Goal: Task Accomplishment & Management: Manage account settings

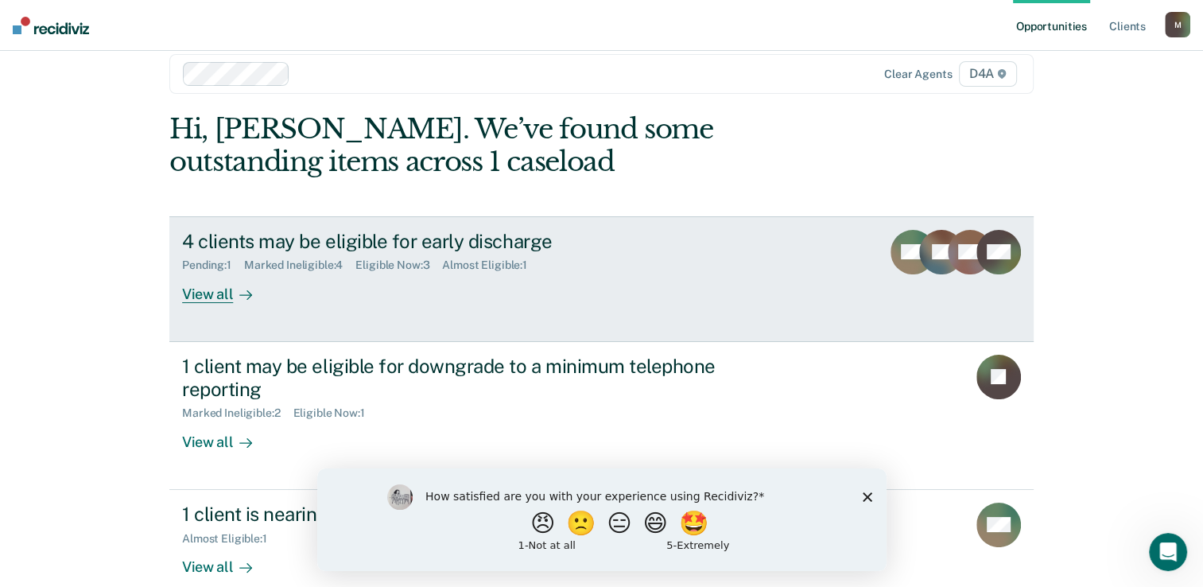
scroll to position [21, 0]
click at [204, 302] on div "View all" at bounding box center [226, 288] width 89 height 31
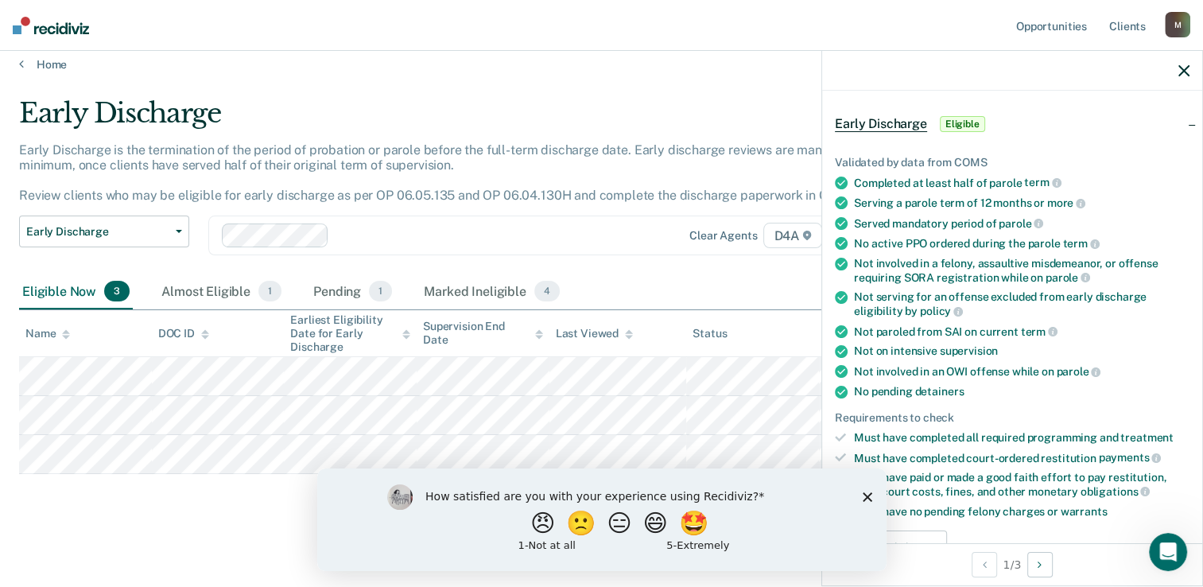
scroll to position [318, 0]
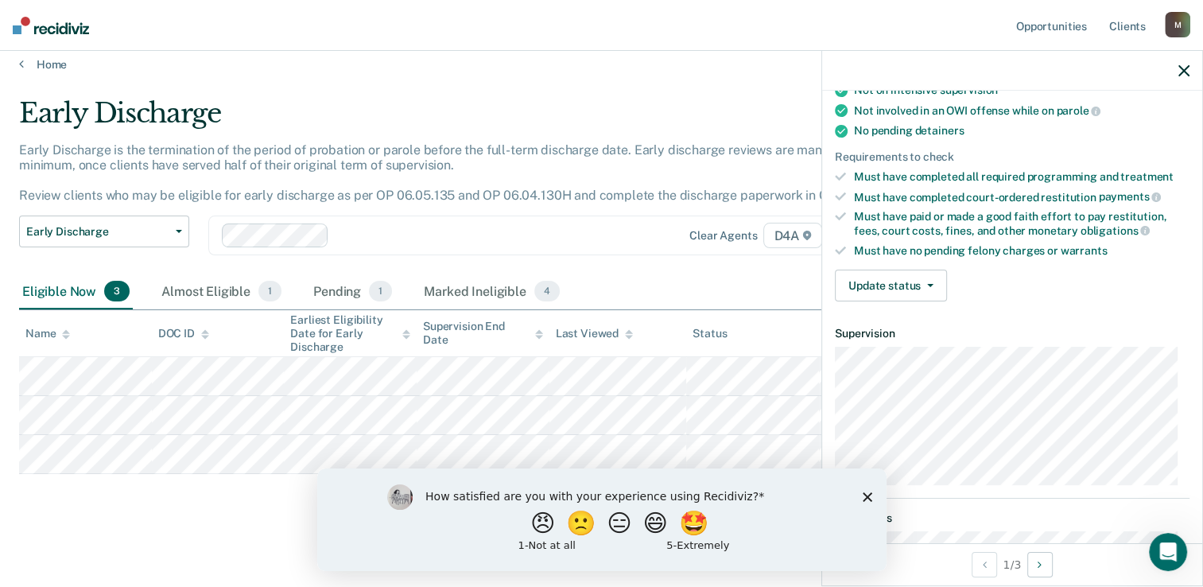
click at [870, 492] on polygon "Close survey" at bounding box center [867, 496] width 10 height 10
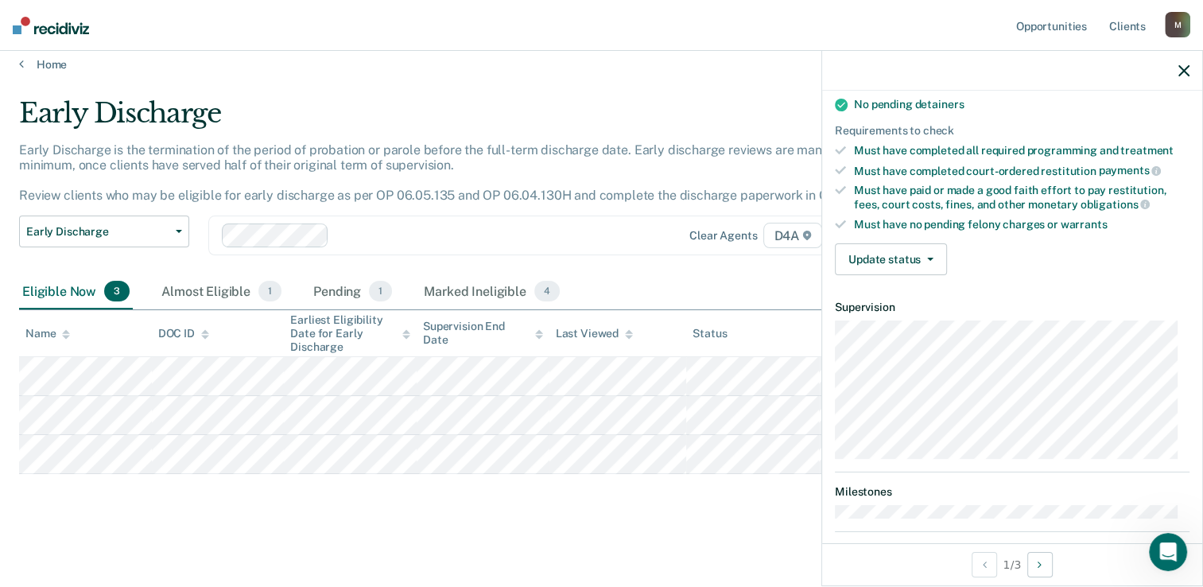
scroll to position [260, 0]
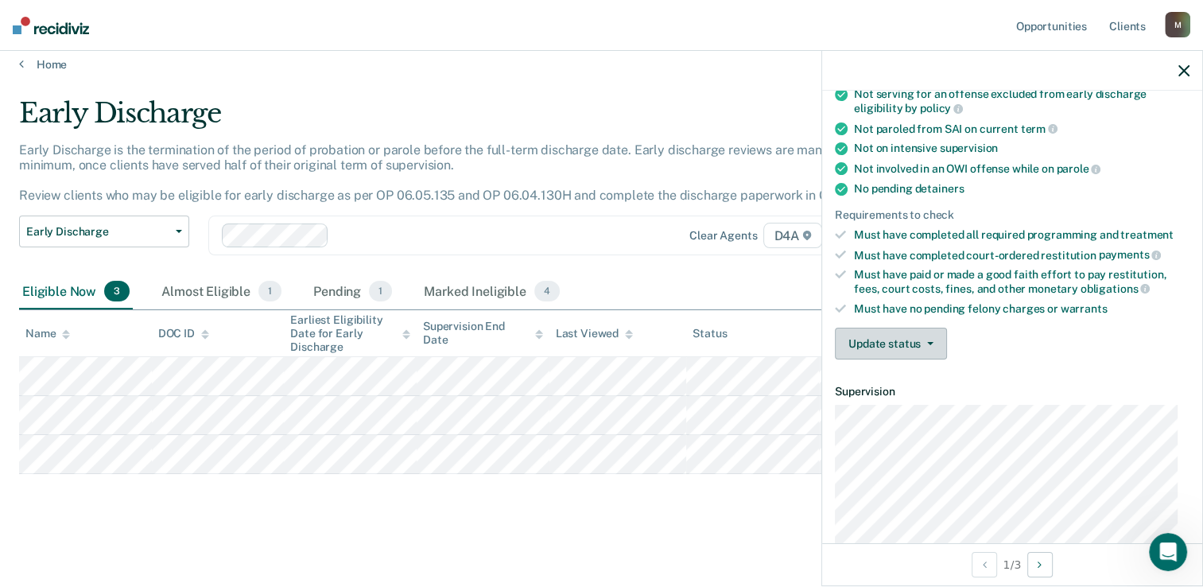
click at [905, 333] on button "Update status" at bounding box center [891, 344] width 112 height 32
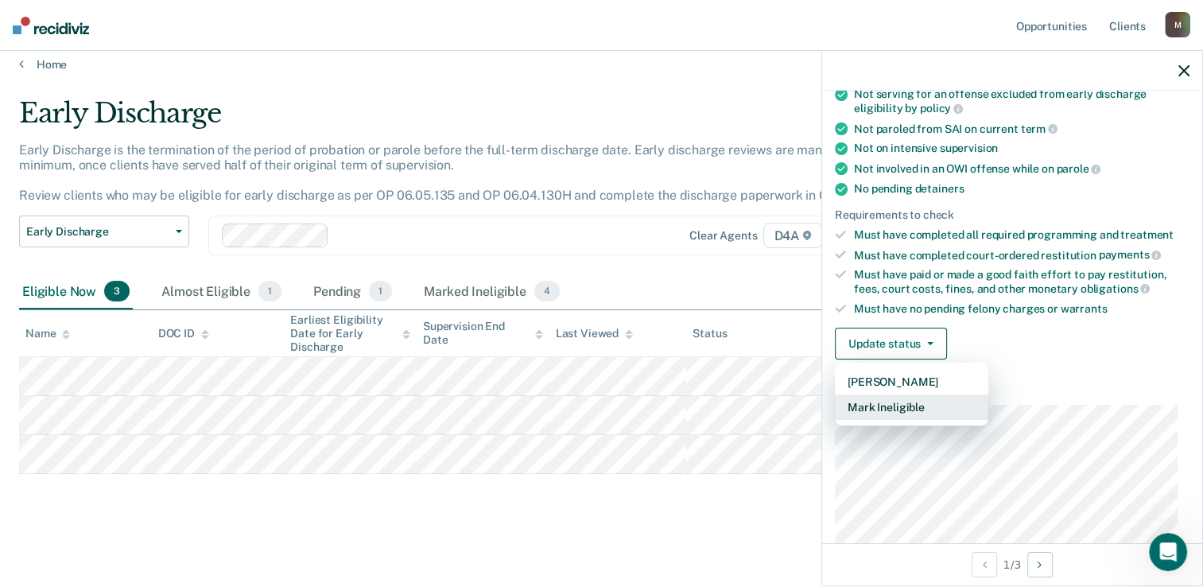
click at [898, 396] on button "Mark Ineligible" at bounding box center [911, 406] width 153 height 25
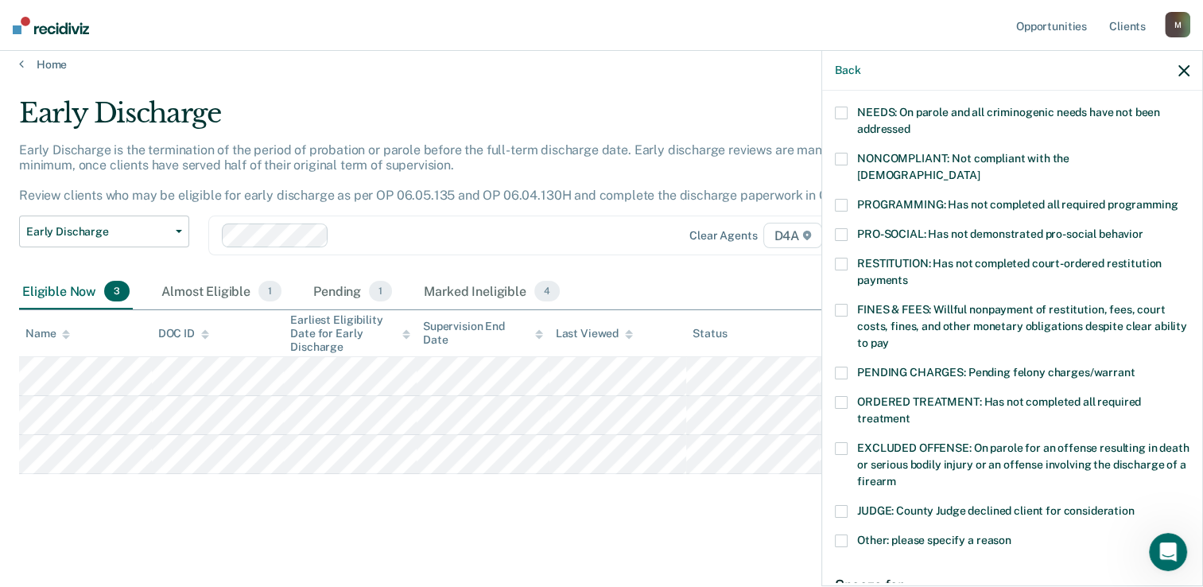
click at [849, 396] on label "ORDERED TREATMENT: Has not completed all required treatment" at bounding box center [1012, 412] width 355 height 33
click at [911, 413] on input "ORDERED TREATMENT: Has not completed all required treatment" at bounding box center [911, 413] width 0 height 0
click at [841, 165] on label "NONCOMPLIANT: Not compliant with the [DEMOGRAPHIC_DATA]" at bounding box center [1012, 169] width 355 height 33
click at [980, 169] on input "NONCOMPLIANT: Not compliant with the [DEMOGRAPHIC_DATA]" at bounding box center [980, 169] width 0 height 0
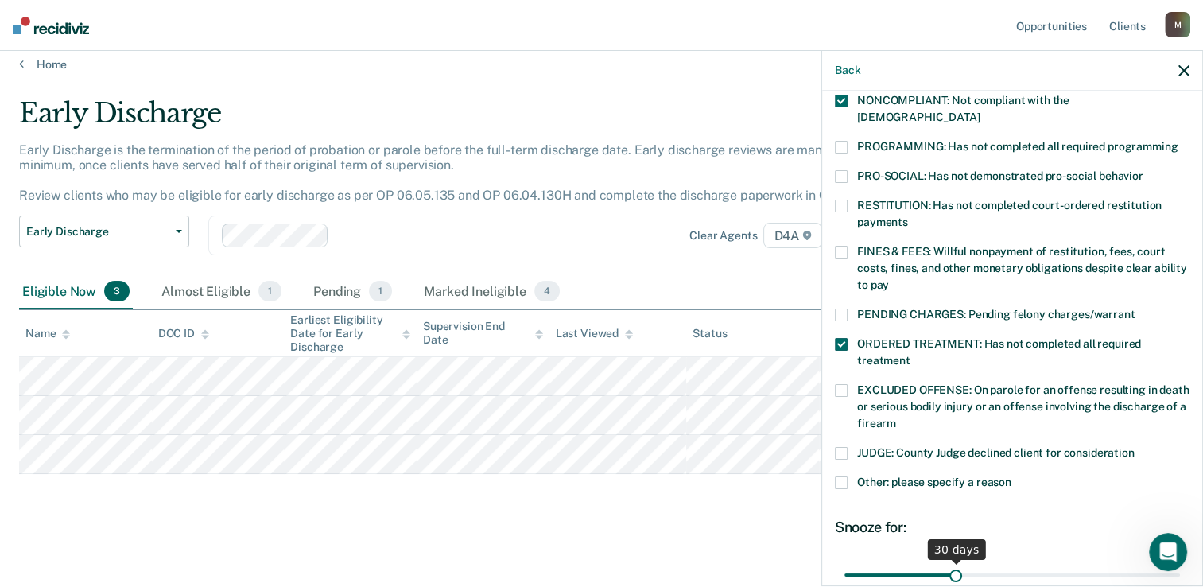
scroll to position [458, 0]
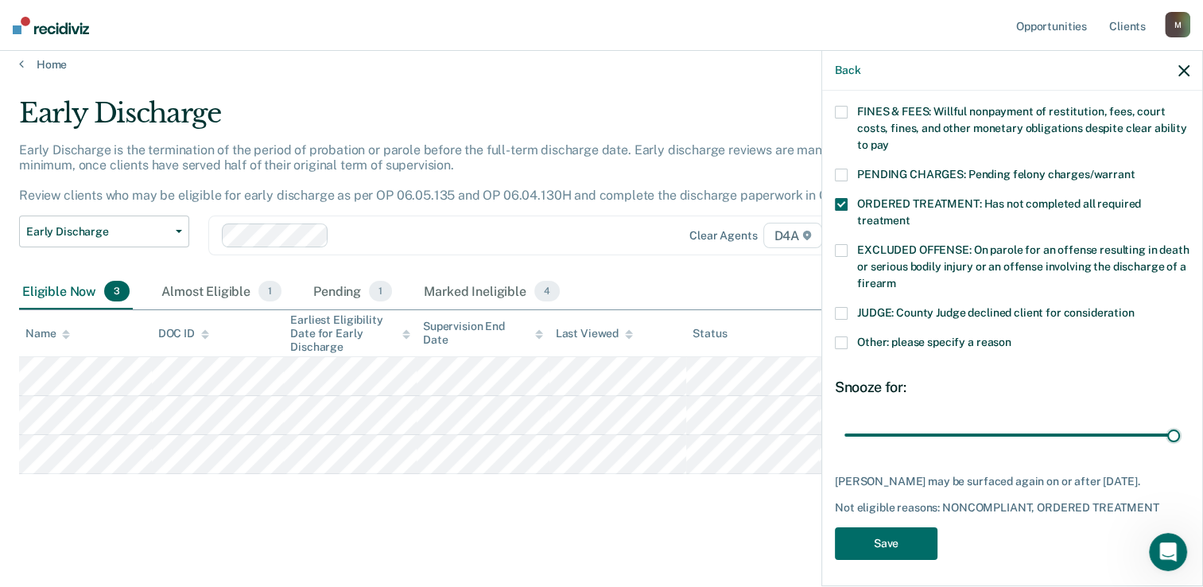
drag, startPoint x: 953, startPoint y: 419, endPoint x: 1167, endPoint y: 421, distance: 214.7
type input "90"
click at [1167, 422] on input "range" at bounding box center [1013, 436] width 336 height 28
click at [907, 536] on button "Save" at bounding box center [886, 543] width 103 height 33
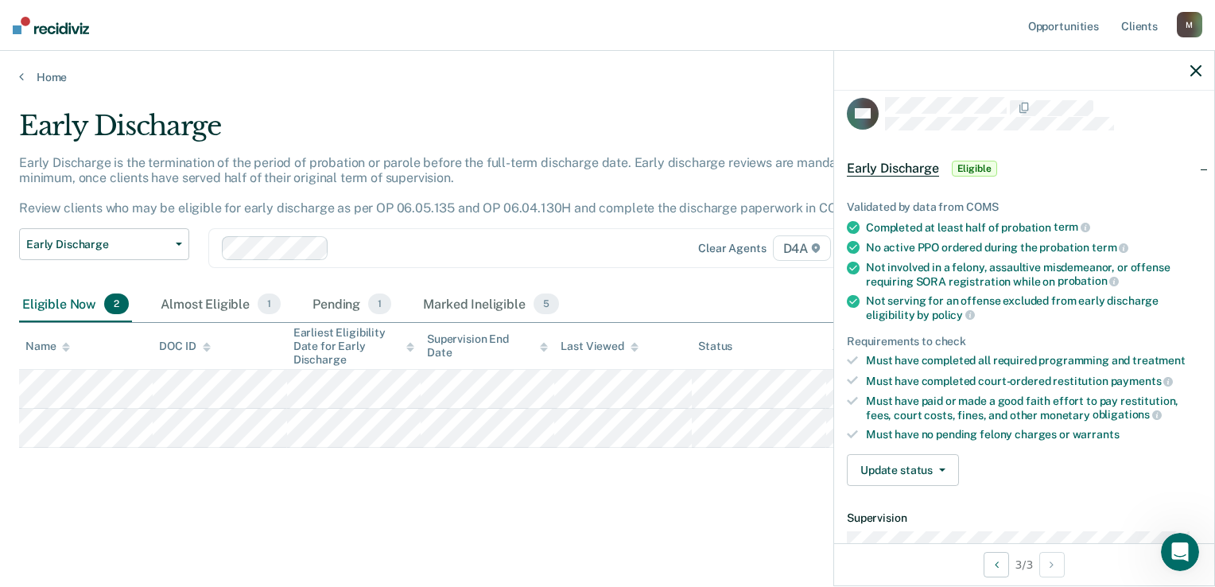
scroll to position [0, 0]
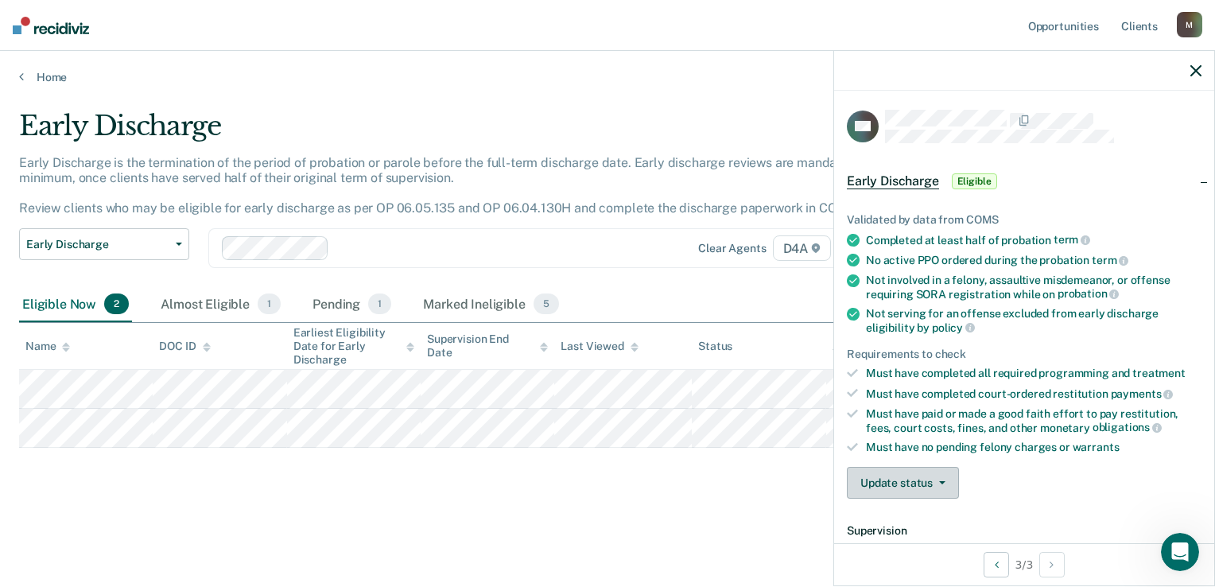
click at [888, 468] on button "Update status" at bounding box center [903, 483] width 112 height 32
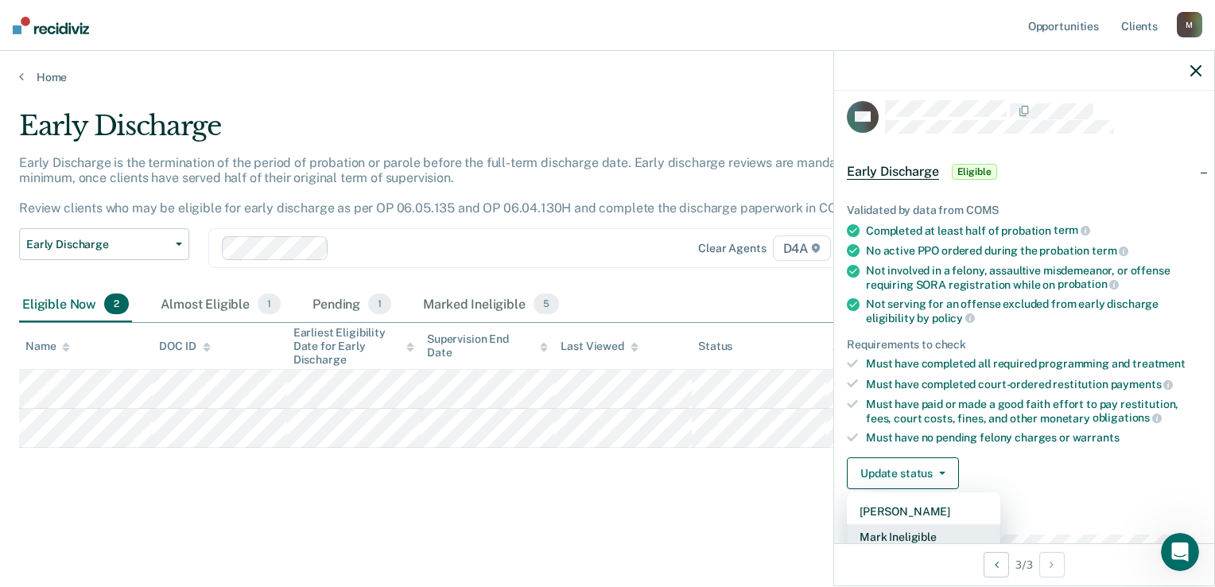
click at [898, 527] on button "Mark Ineligible" at bounding box center [923, 536] width 153 height 25
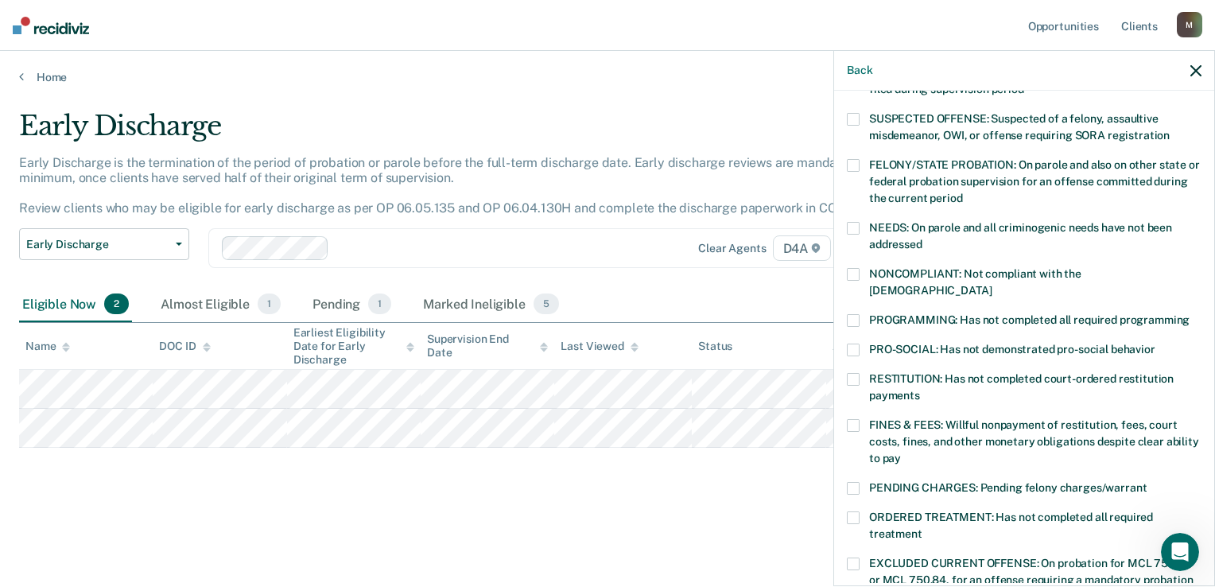
scroll to position [248, 0]
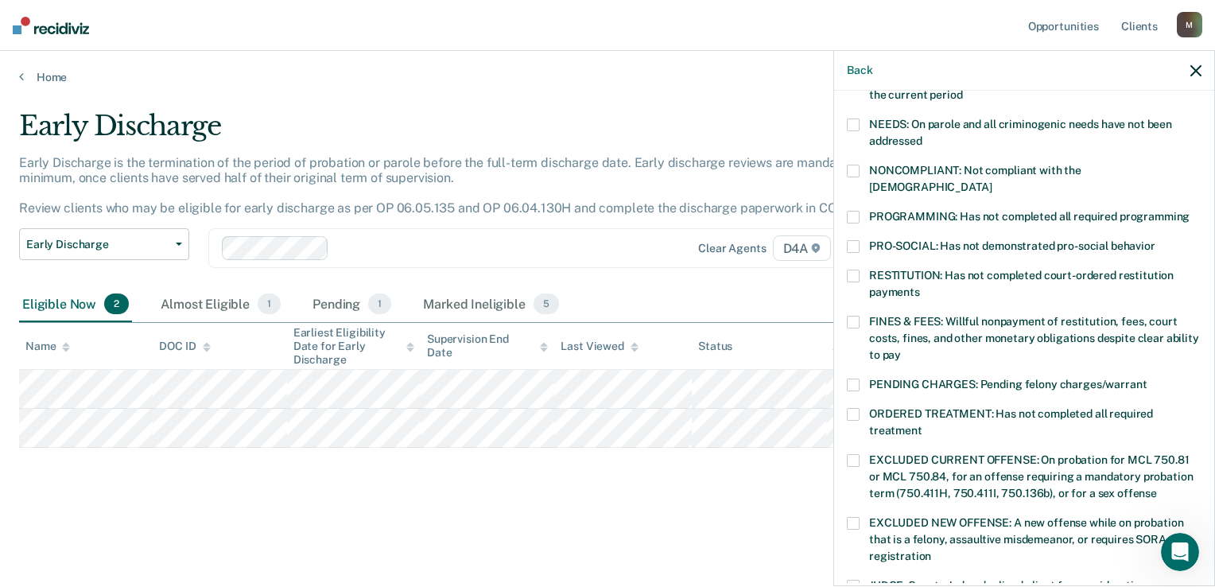
click at [853, 408] on span at bounding box center [853, 414] width 13 height 13
click at [923, 425] on input "ORDERED TREATMENT: Has not completed all required treatment" at bounding box center [923, 425] width 0 height 0
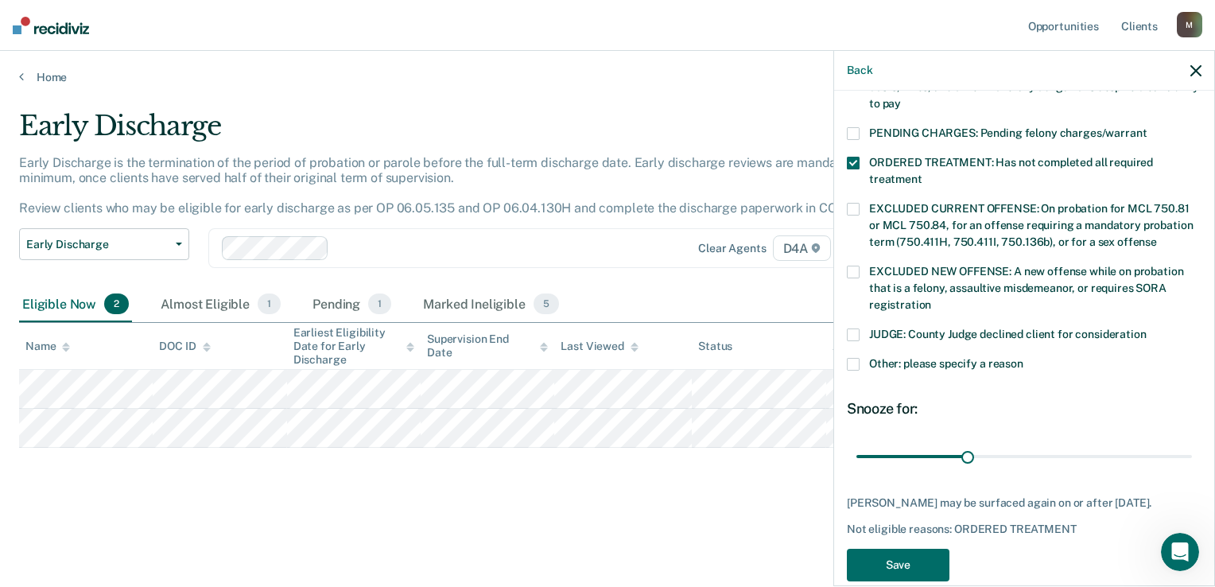
scroll to position [507, 0]
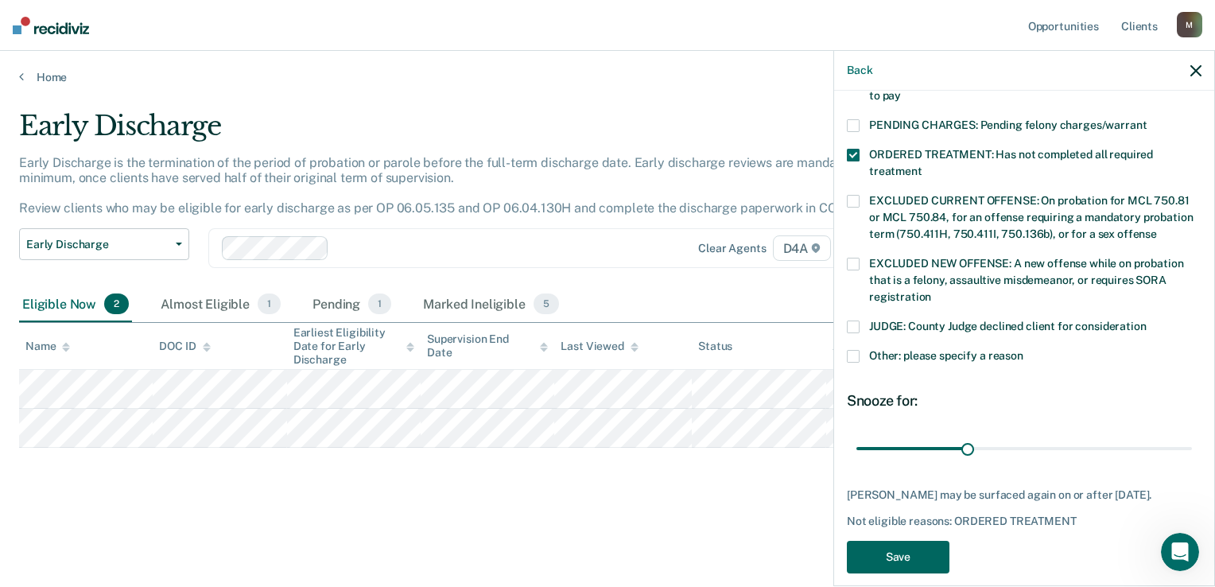
click at [924, 541] on button "Save" at bounding box center [898, 557] width 103 height 33
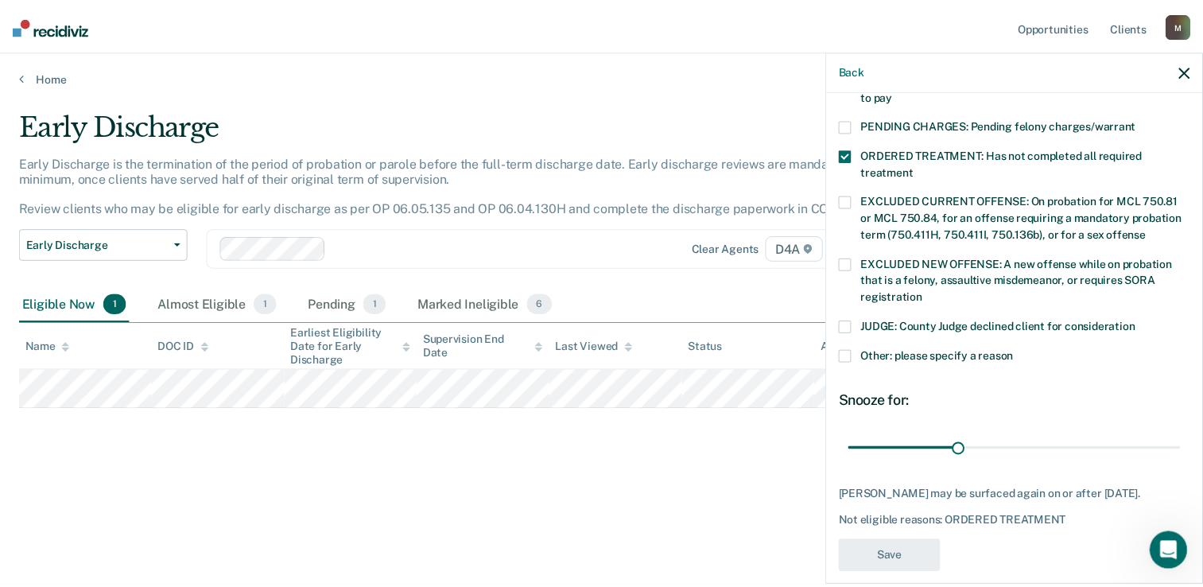
scroll to position [434, 0]
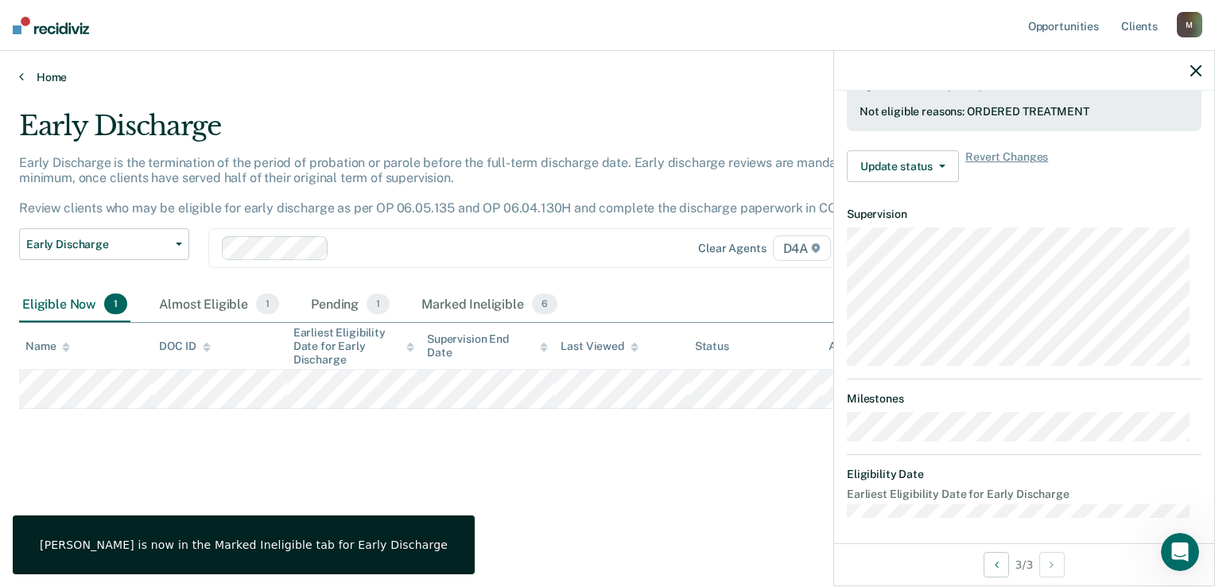
click at [38, 75] on link "Home" at bounding box center [607, 77] width 1177 height 14
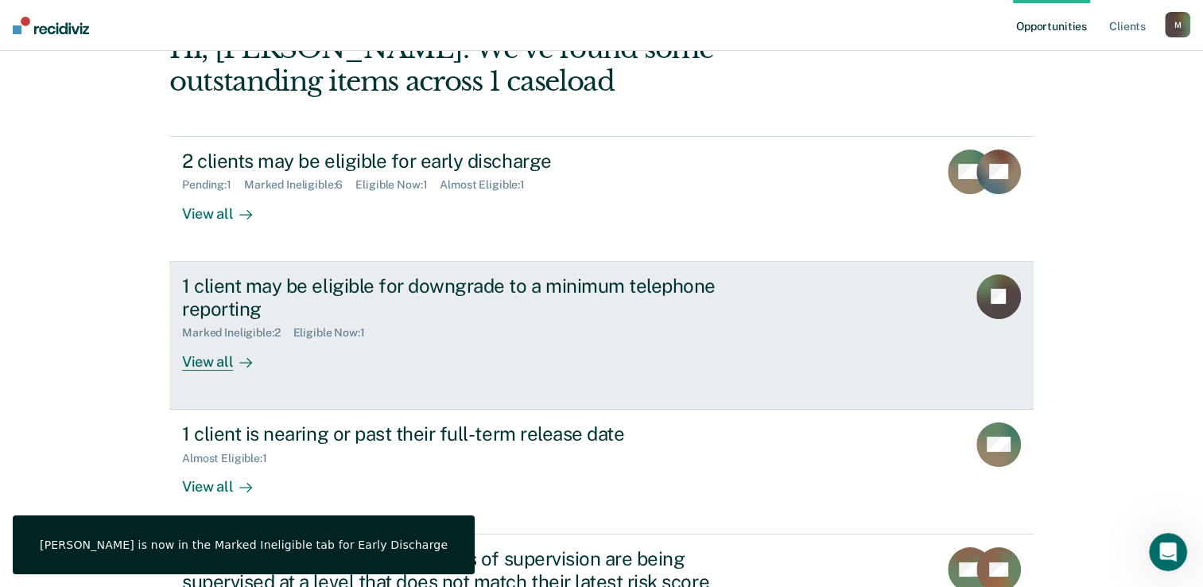
scroll to position [80, 0]
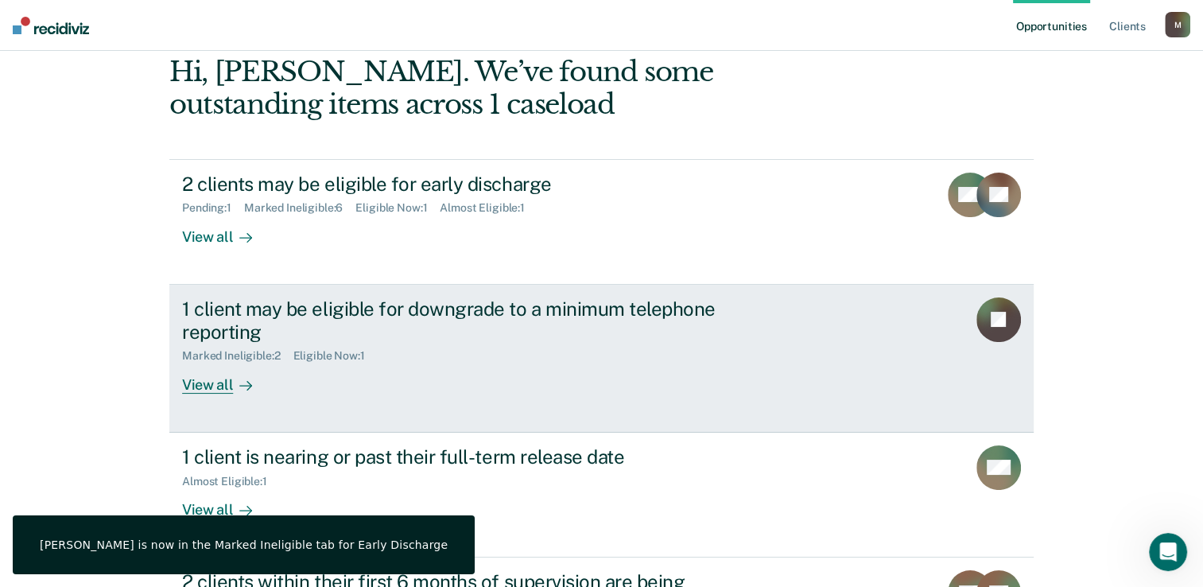
click at [212, 387] on div "View all" at bounding box center [226, 378] width 89 height 31
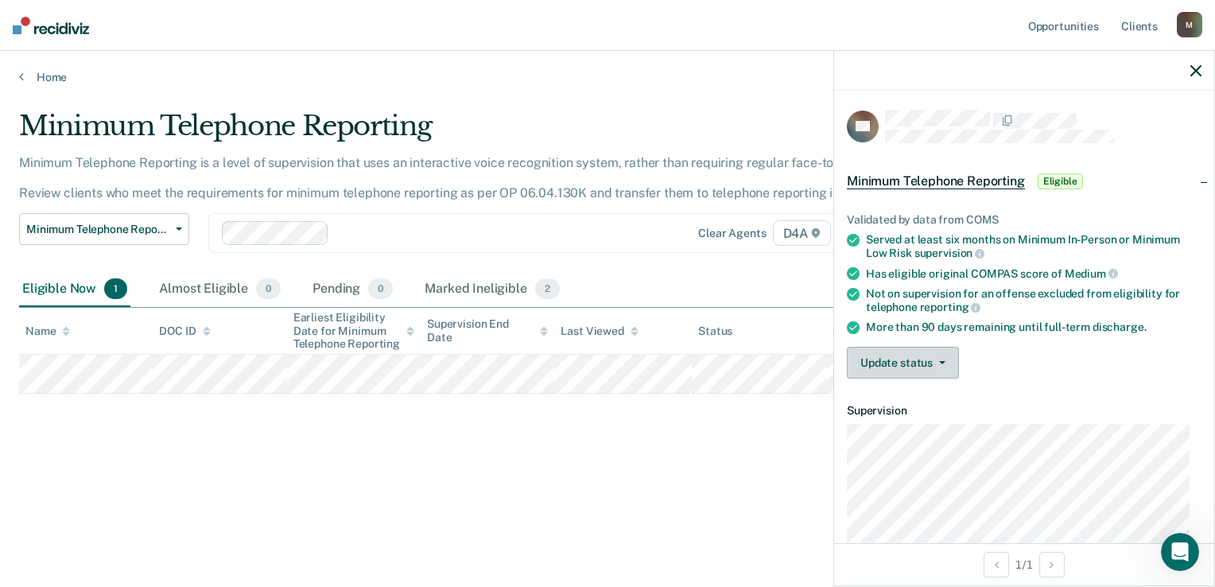
click at [909, 356] on button "Update status" at bounding box center [903, 363] width 112 height 32
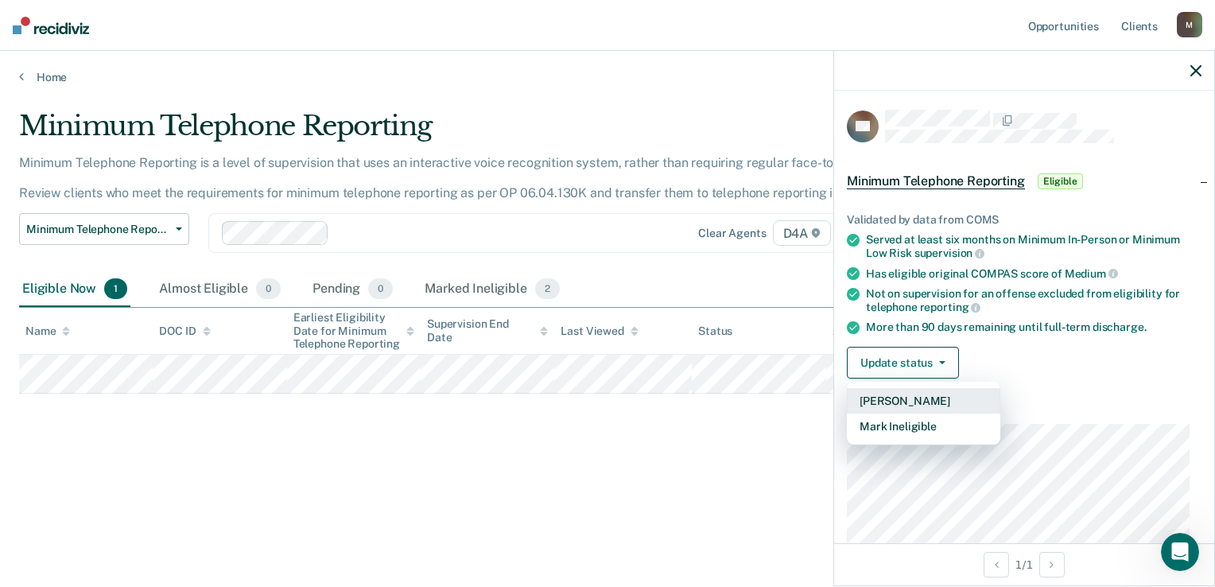
click at [903, 398] on button "[PERSON_NAME]" at bounding box center [923, 400] width 153 height 25
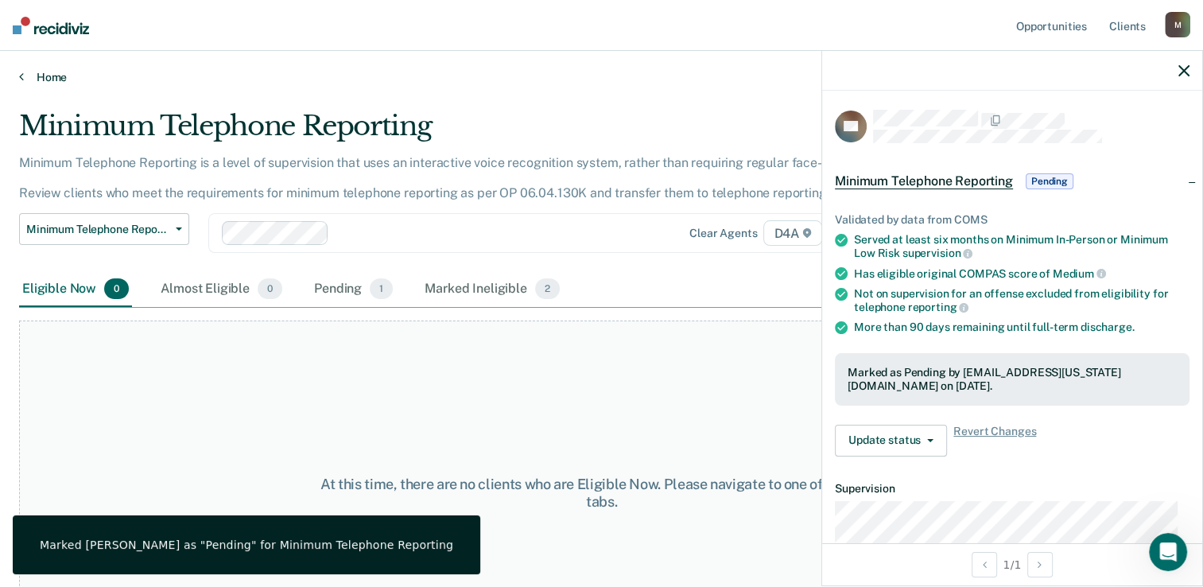
click at [39, 80] on link "Home" at bounding box center [601, 77] width 1165 height 14
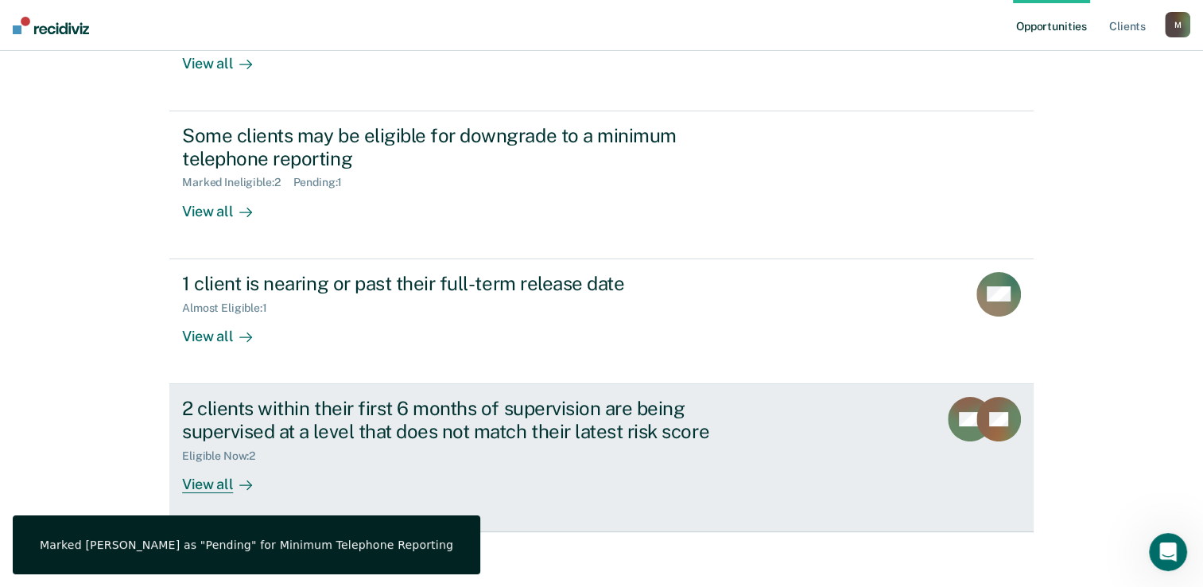
scroll to position [260, 0]
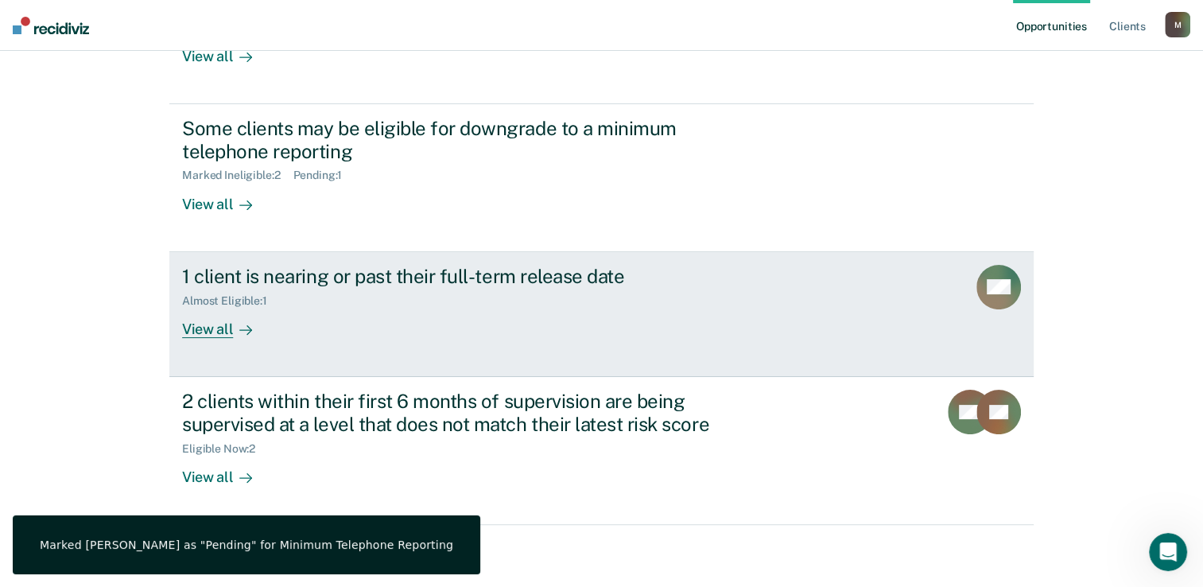
click at [214, 327] on div "View all" at bounding box center [226, 322] width 89 height 31
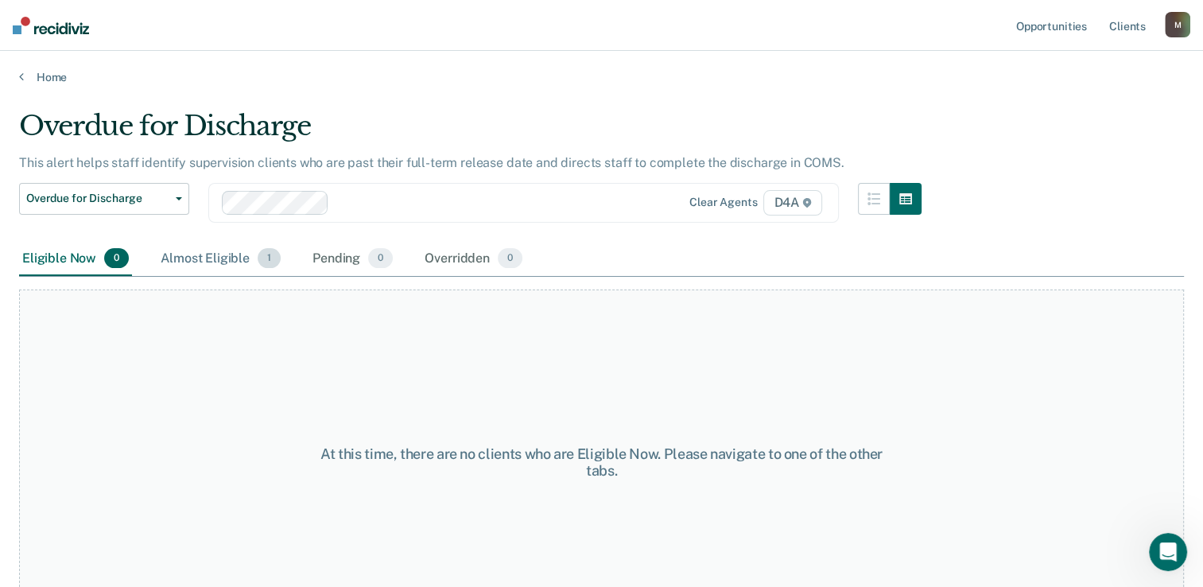
click at [218, 254] on div "Almost Eligible 1" at bounding box center [220, 259] width 126 height 35
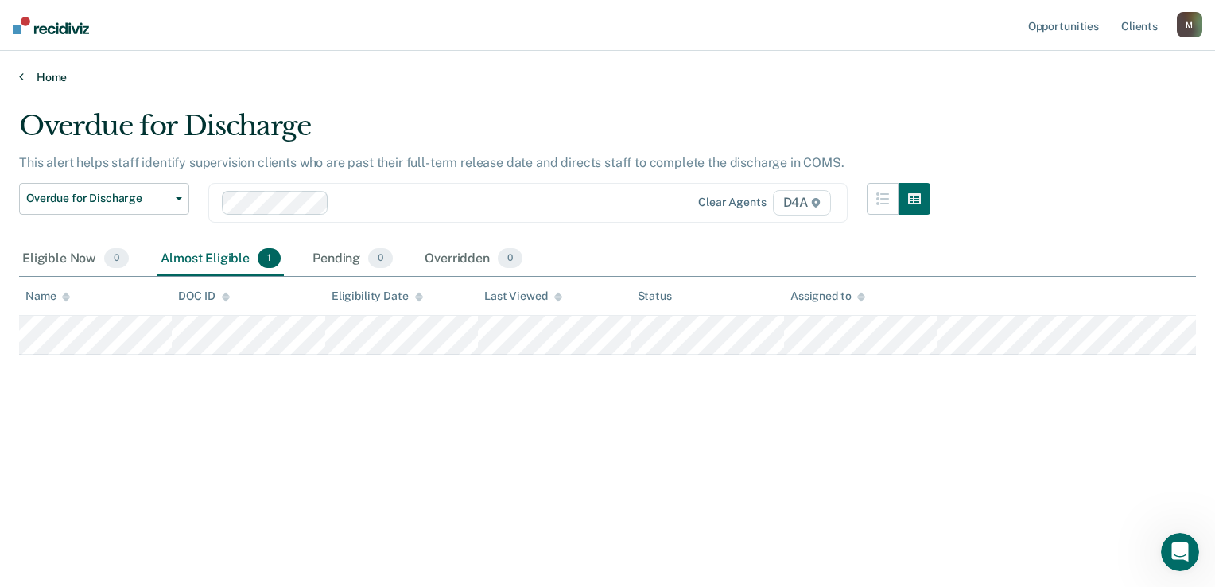
click at [36, 80] on link "Home" at bounding box center [607, 77] width 1177 height 14
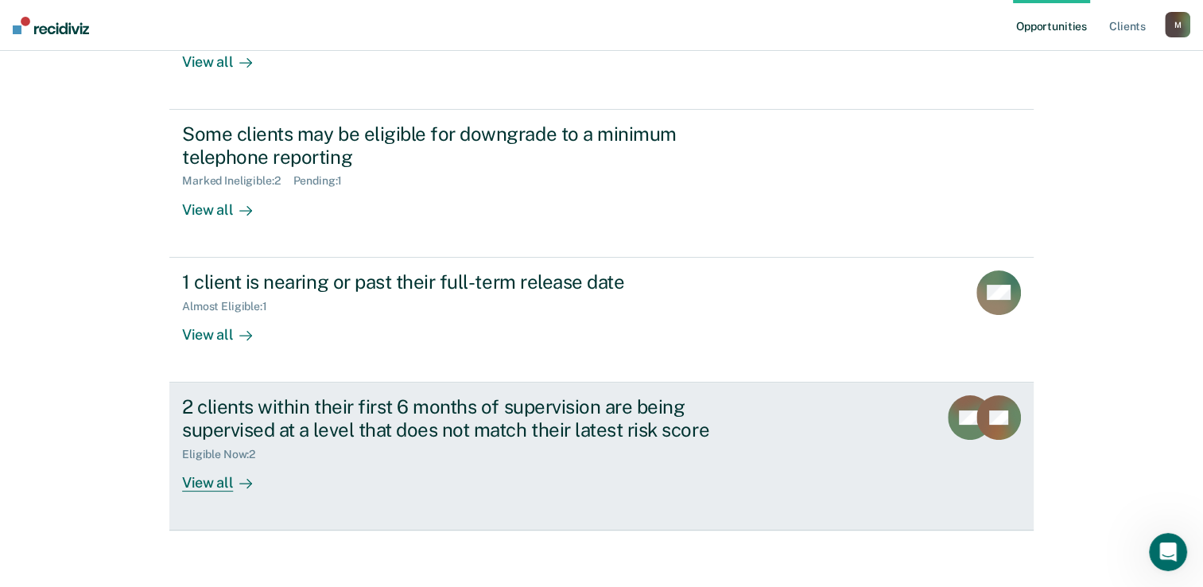
scroll to position [260, 0]
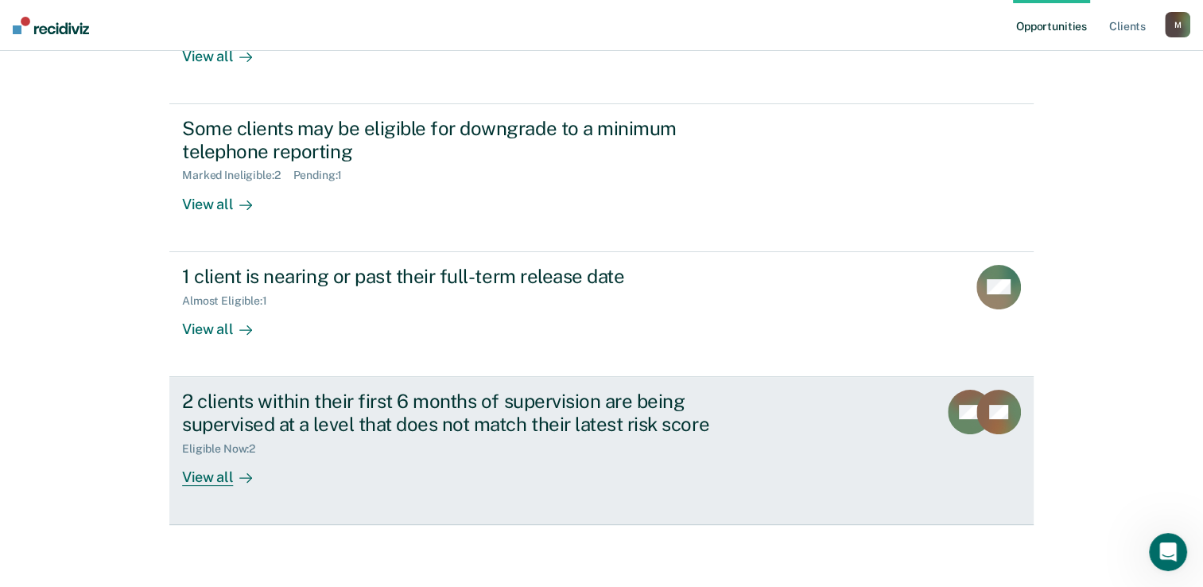
click at [210, 472] on div "View all" at bounding box center [226, 470] width 89 height 31
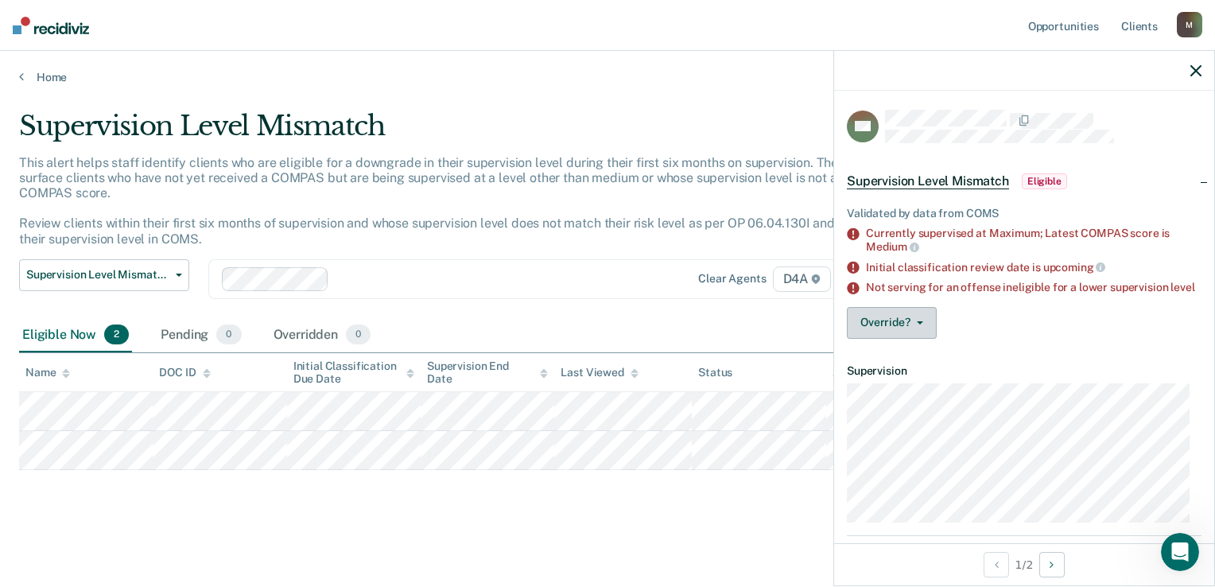
click at [896, 339] on button "Override?" at bounding box center [892, 323] width 90 height 32
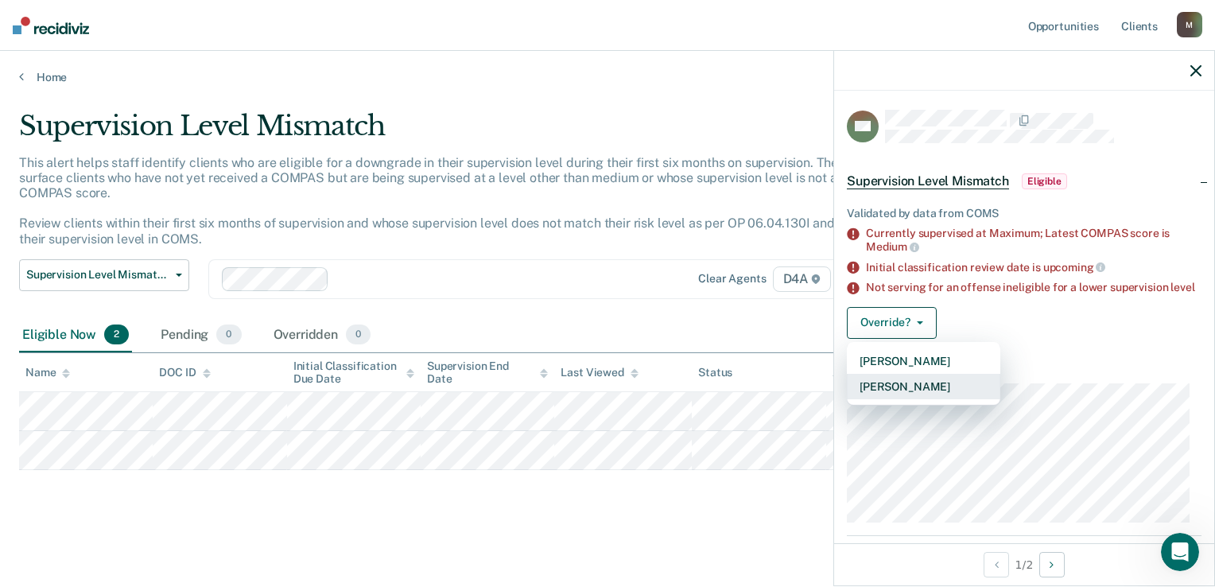
click at [914, 399] on button "[PERSON_NAME]" at bounding box center [923, 386] width 153 height 25
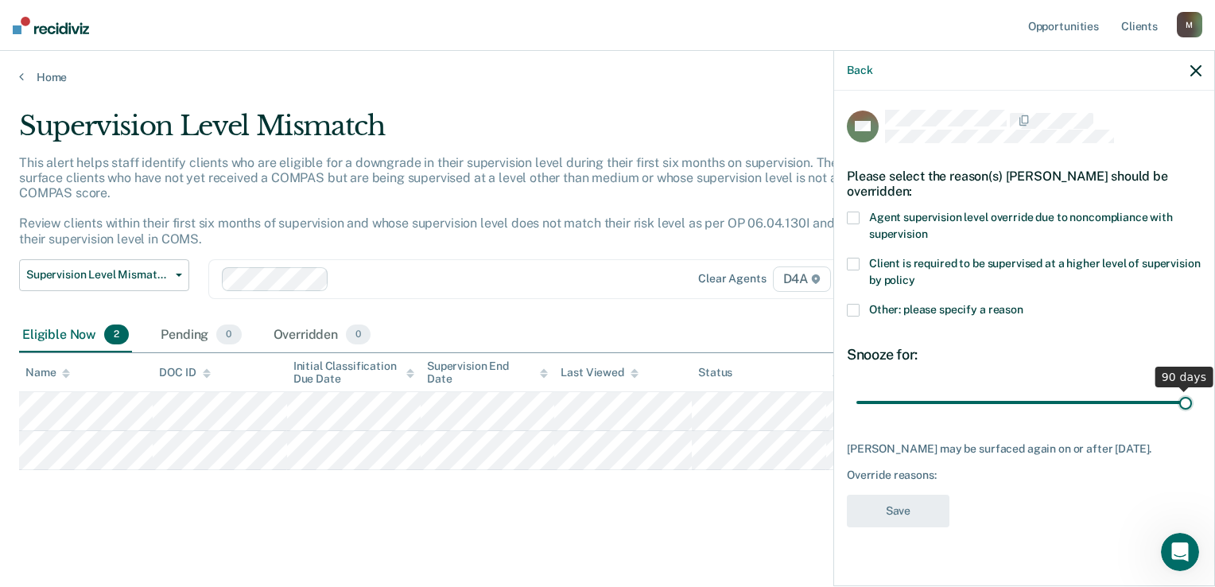
drag, startPoint x: 968, startPoint y: 398, endPoint x: 1272, endPoint y: 414, distance: 305.1
type input "90"
click at [1192, 414] on input "range" at bounding box center [1025, 403] width 336 height 28
click at [862, 218] on label "Agent supervision level override due to noncompliance with supervision" at bounding box center [1024, 228] width 355 height 33
click at [927, 228] on input "Agent supervision level override due to noncompliance with supervision" at bounding box center [927, 228] width 0 height 0
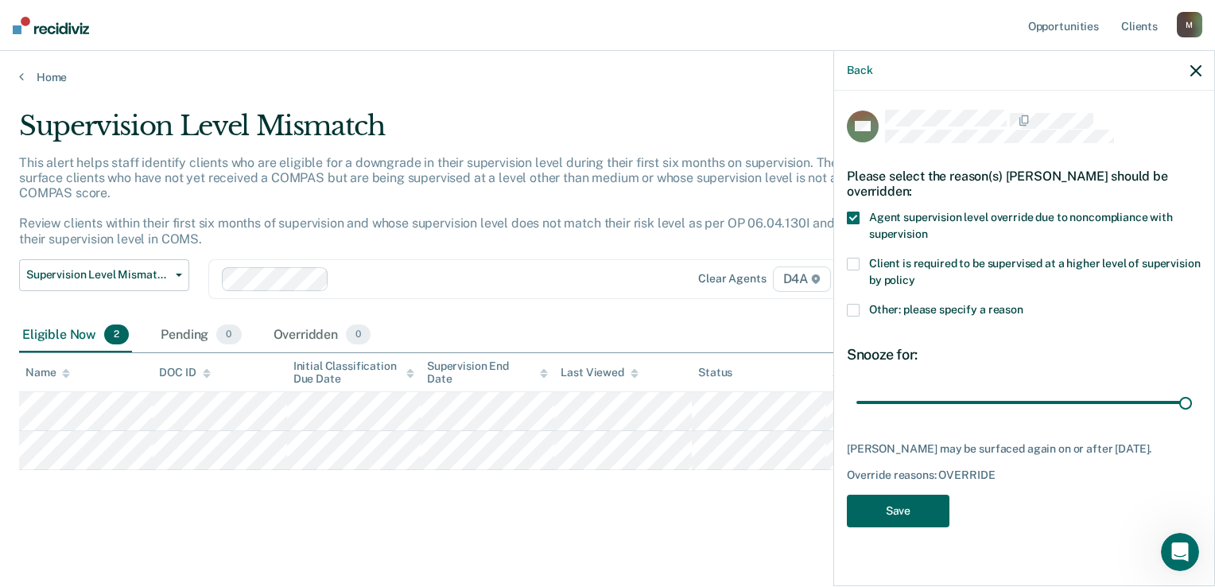
click at [903, 527] on button "Save" at bounding box center [898, 511] width 103 height 33
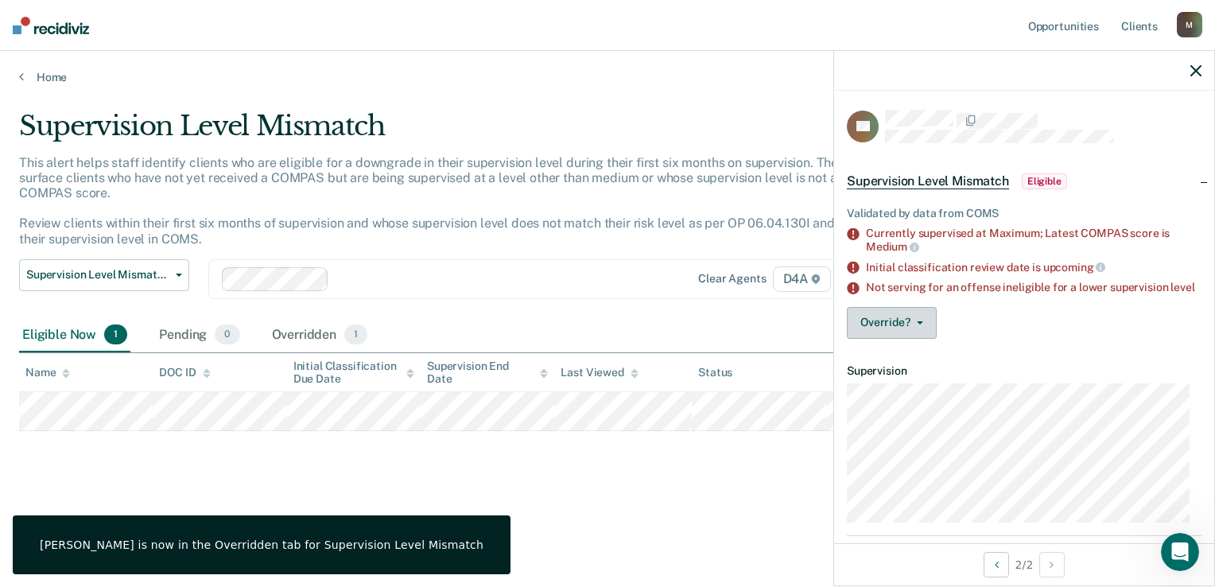
click at [913, 339] on button "Override?" at bounding box center [892, 323] width 90 height 32
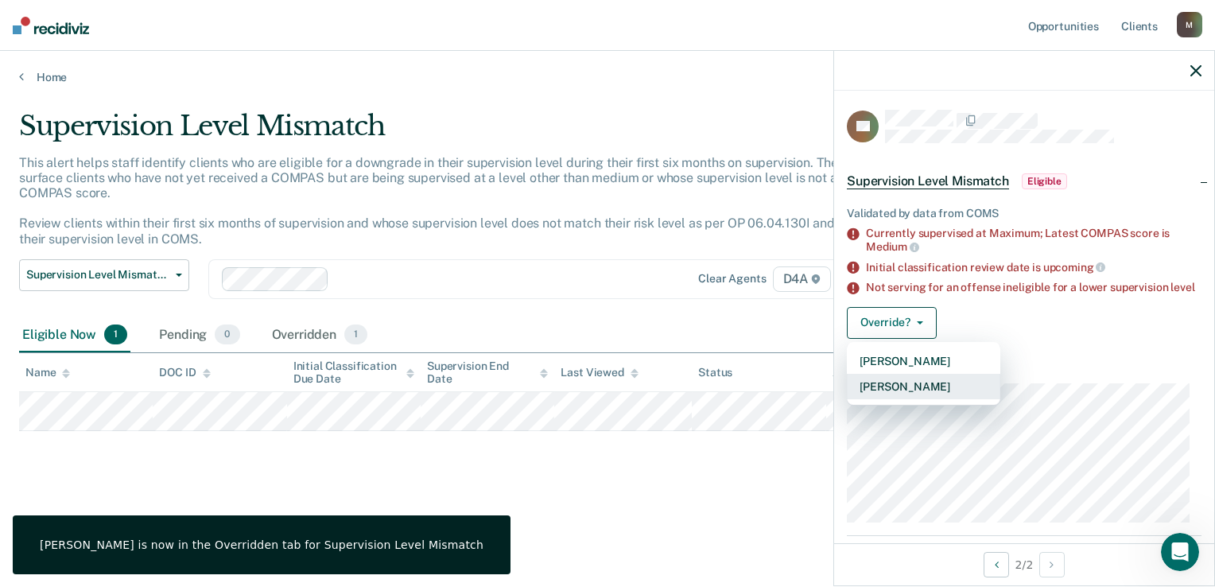
click at [911, 399] on button "[PERSON_NAME]" at bounding box center [923, 386] width 153 height 25
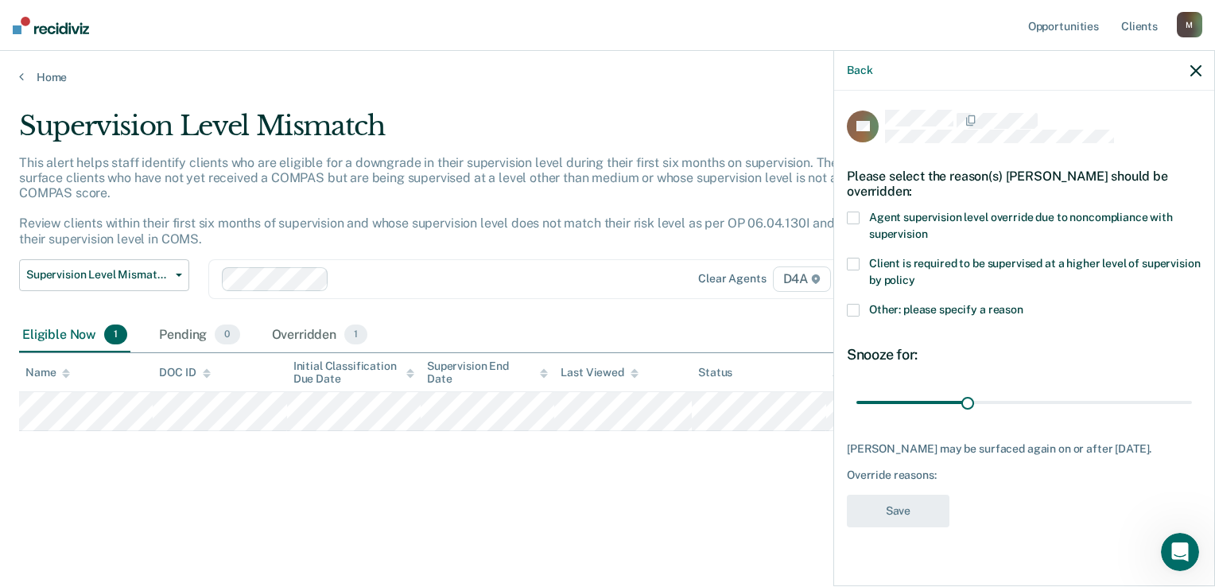
drag, startPoint x: 862, startPoint y: 208, endPoint x: 941, endPoint y: 298, distance: 119.5
click at [863, 212] on label "Agent supervision level override due to noncompliance with supervision" at bounding box center [1024, 228] width 355 height 33
click at [927, 228] on input "Agent supervision level override due to noncompliance with supervision" at bounding box center [927, 228] width 0 height 0
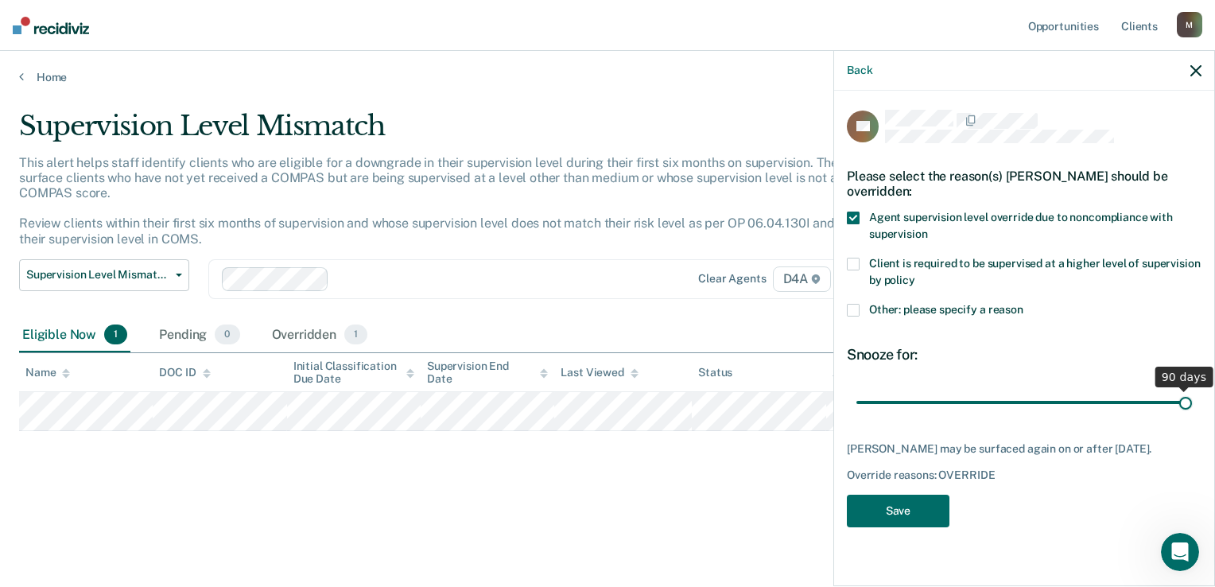
drag, startPoint x: 973, startPoint y: 381, endPoint x: 1225, endPoint y: 390, distance: 252.3
type input "90"
click at [1192, 390] on input "range" at bounding box center [1025, 403] width 336 height 28
click at [915, 495] on button "Save" at bounding box center [898, 511] width 103 height 33
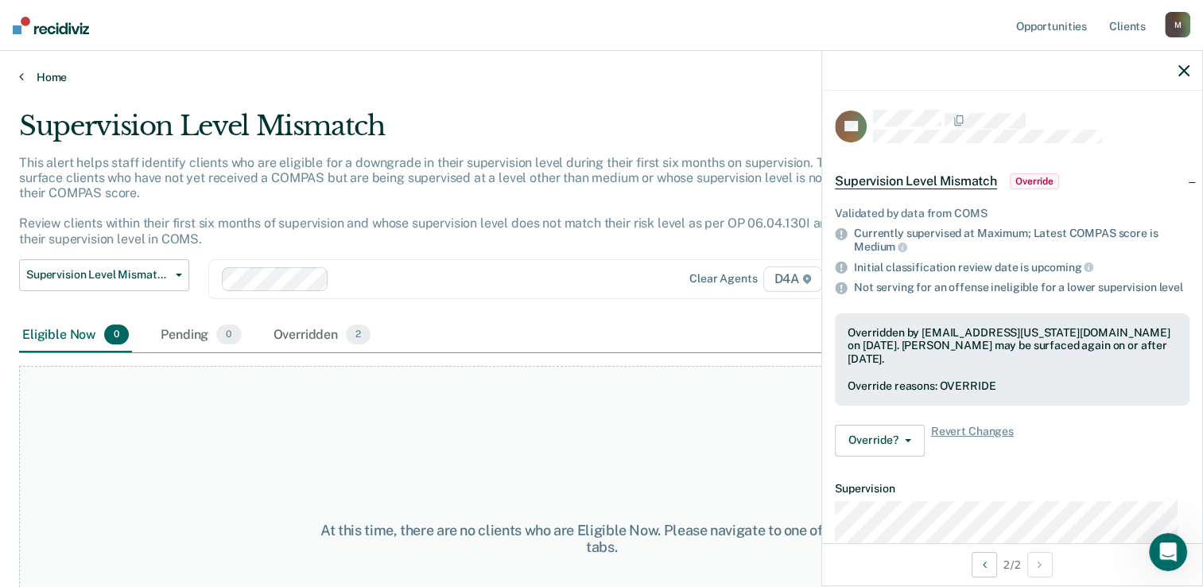
click at [38, 72] on link "Home" at bounding box center [601, 77] width 1165 height 14
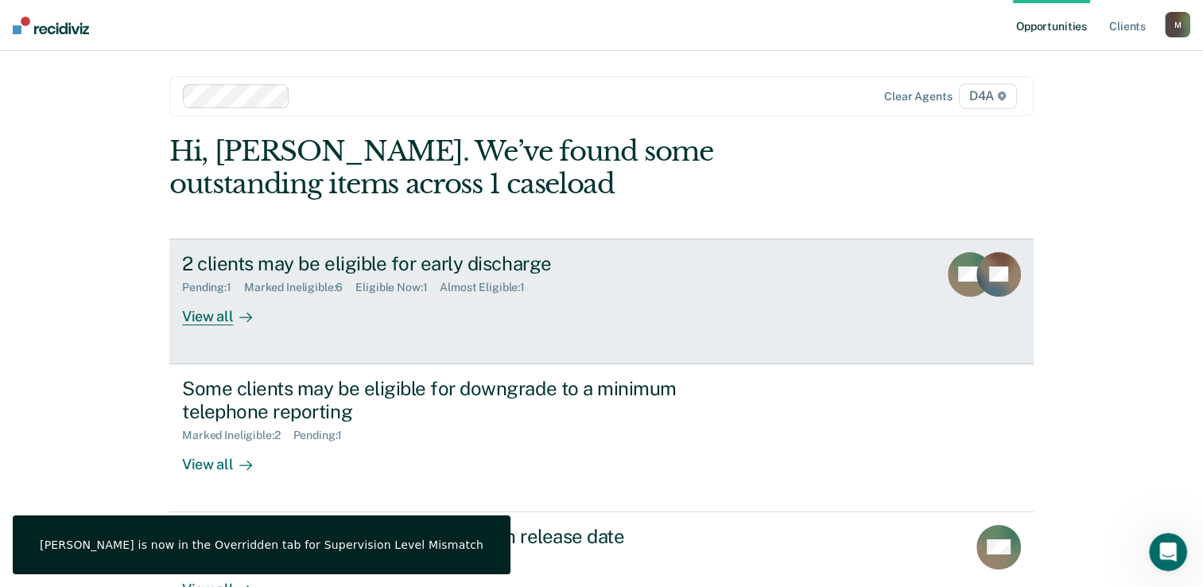
click at [223, 319] on div "View all" at bounding box center [226, 309] width 89 height 31
